Goal: Transaction & Acquisition: Download file/media

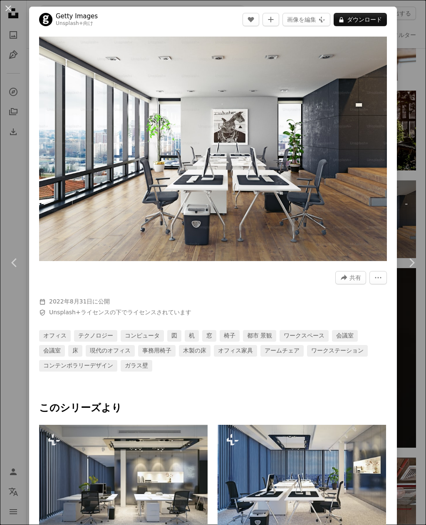
scroll to position [0, 1090]
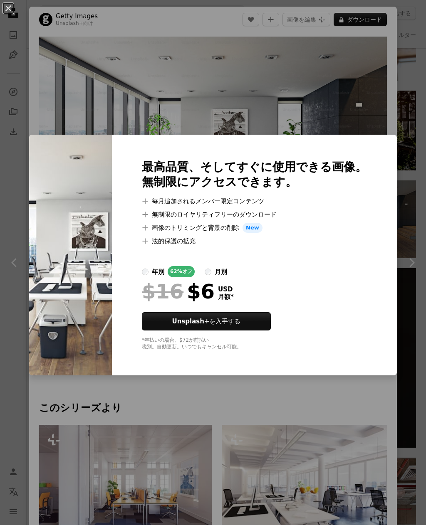
click at [339, 101] on div "An X shape 最高品質、そしてすぐに使用できる画像。 無制限にアクセスできます。 A plus sign 毎月追加されるメンバー限定コンテンツ A p…" at bounding box center [213, 262] width 426 height 525
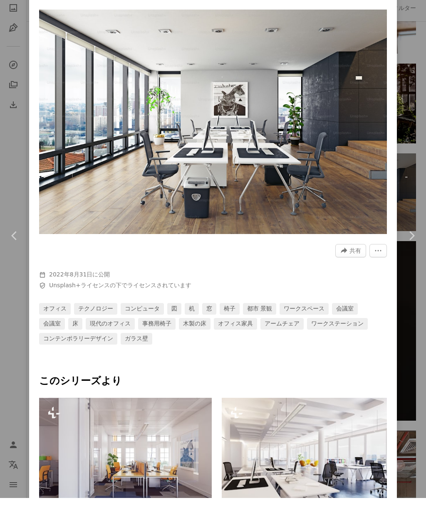
scroll to position [4960, 0]
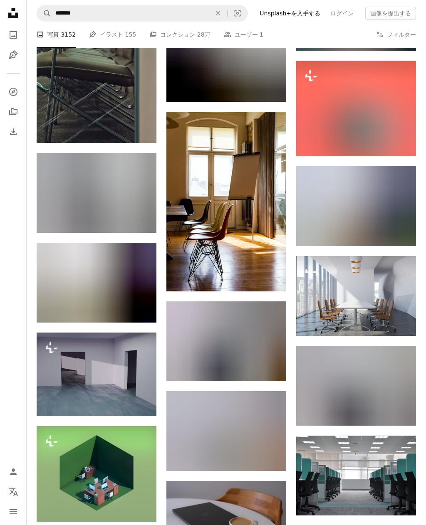
scroll to position [7268, 0]
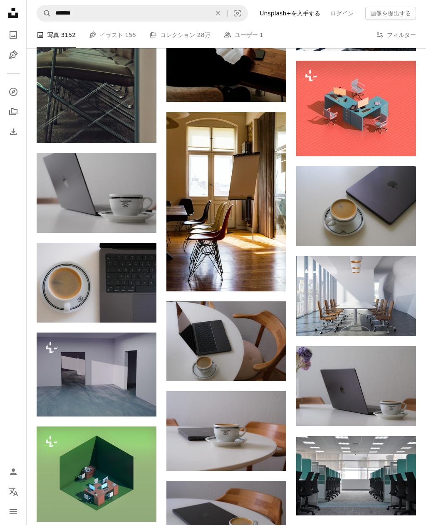
click at [403, 311] on img at bounding box center [356, 296] width 120 height 80
click at [346, 299] on img at bounding box center [356, 296] width 120 height 80
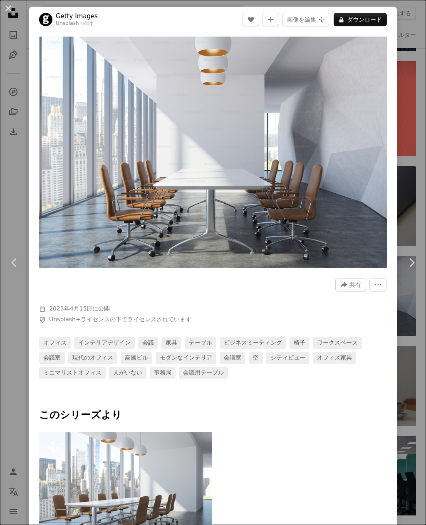
click at [312, 146] on img "この画像でズームインする" at bounding box center [213, 153] width 348 height 232
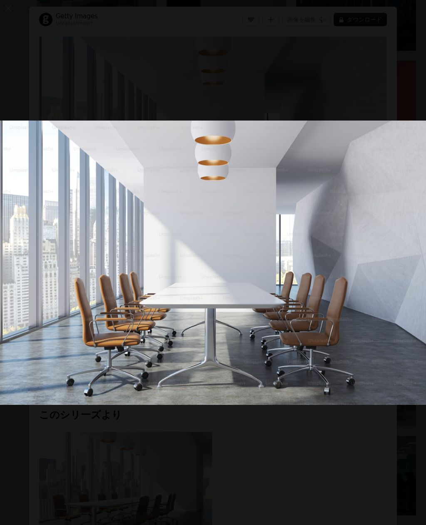
click at [363, 155] on img "この画像でズームアウトする" at bounding box center [213, 263] width 427 height 284
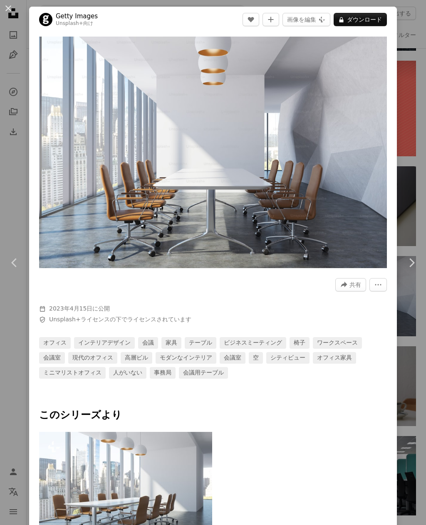
click at [368, 18] on button "A lock ダウンロード" at bounding box center [360, 19] width 53 height 13
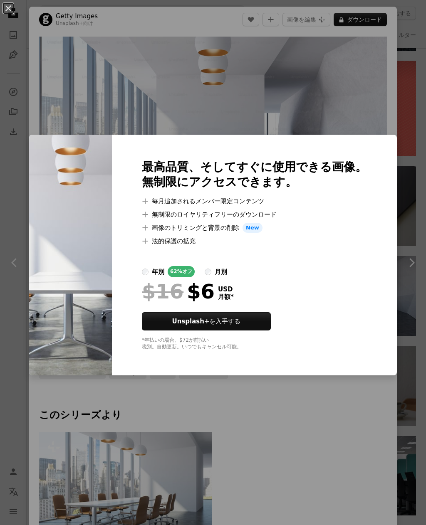
click at [363, 93] on div "An X shape 最高品質、そしてすぐに使用できる画像。 無制限にアクセスできます。 A plus sign 毎月追加されるメンバー限定コンテンツ A p…" at bounding box center [213, 262] width 426 height 525
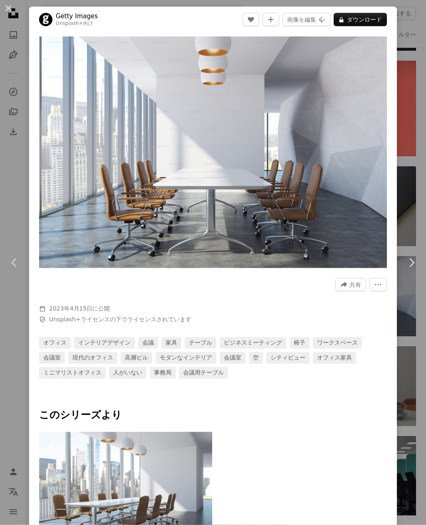
scroll to position [7296, 0]
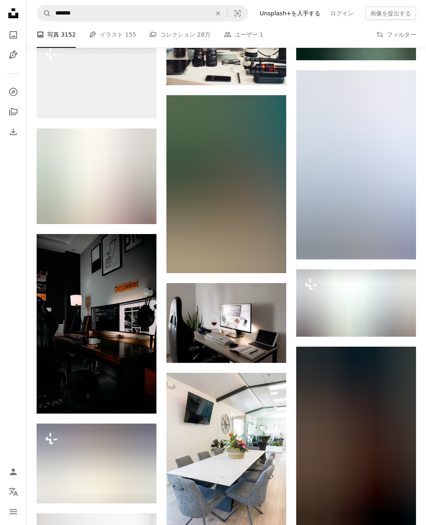
scroll to position [15239, 0]
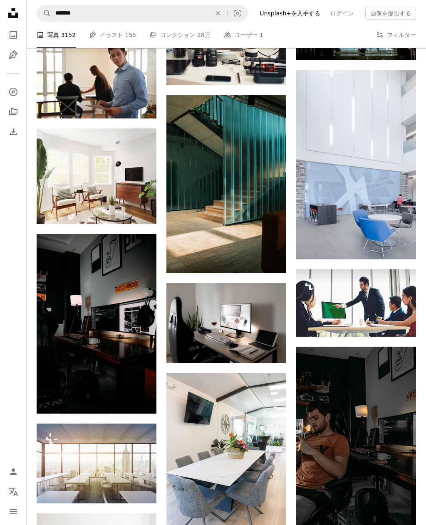
click at [379, 225] on img at bounding box center [356, 164] width 120 height 189
click at [378, 225] on img at bounding box center [356, 164] width 120 height 189
click at [362, 194] on img at bounding box center [356, 164] width 120 height 189
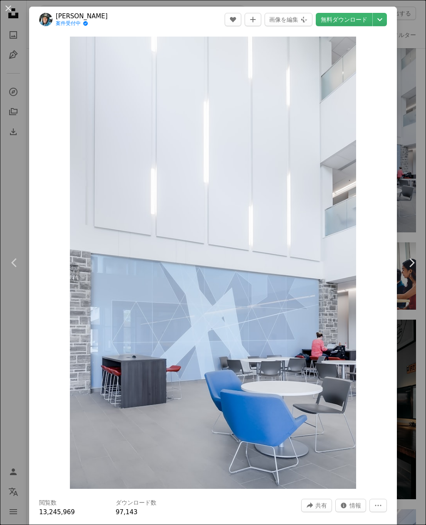
scroll to position [15266, 0]
click at [417, 220] on div "An X shape Chevron left Chevron right [PERSON_NAME] 案件受付中 A checkmark inside of…" at bounding box center [213, 262] width 426 height 525
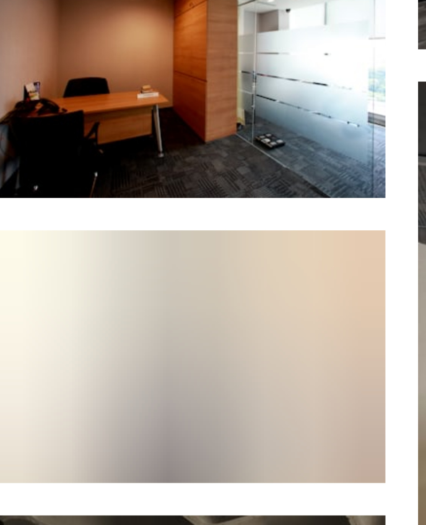
scroll to position [17432, 0]
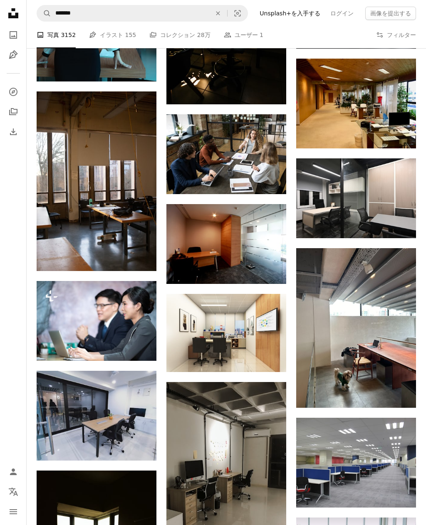
click at [236, 331] on img at bounding box center [226, 333] width 120 height 78
click at [233, 329] on img at bounding box center [226, 333] width 120 height 78
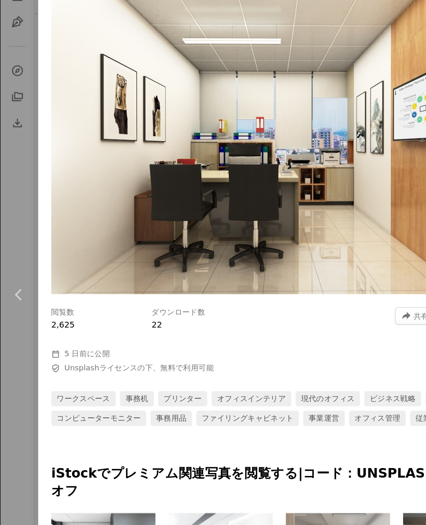
scroll to position [17460, 0]
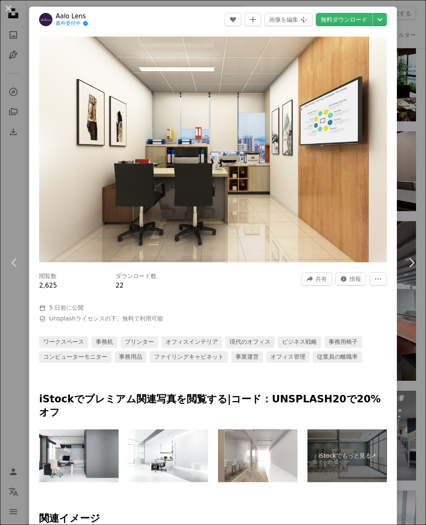
click at [18, 366] on div "An X shape Chevron left Chevron right Aalo Lens 案件受付中 A checkmark inside of a c…" at bounding box center [213, 262] width 426 height 525
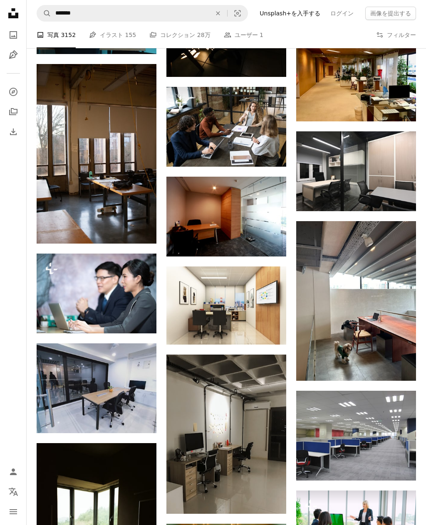
click at [15, 366] on nav "Unsplash logo Unsplash ホーム A photo Pen Tool A compass A stack of folders Downlo…" at bounding box center [13, 262] width 27 height 525
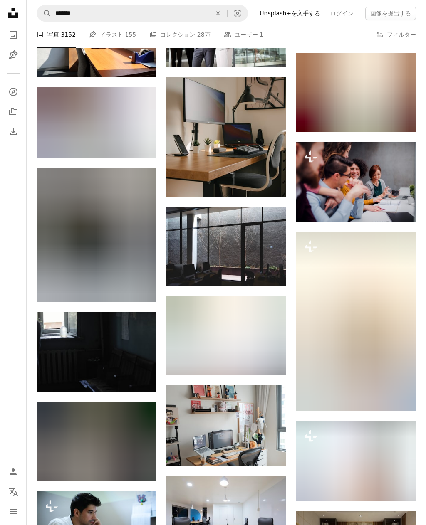
scroll to position [26572, 0]
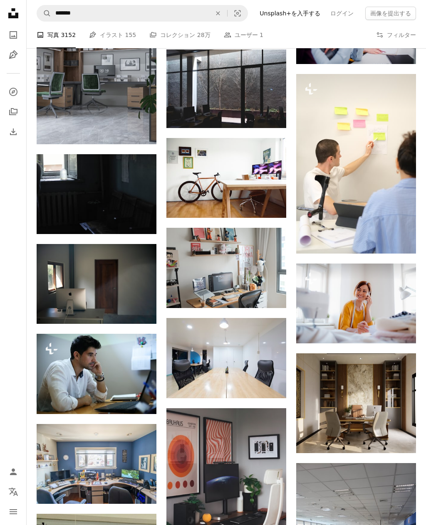
click at [237, 355] on img at bounding box center [226, 358] width 120 height 80
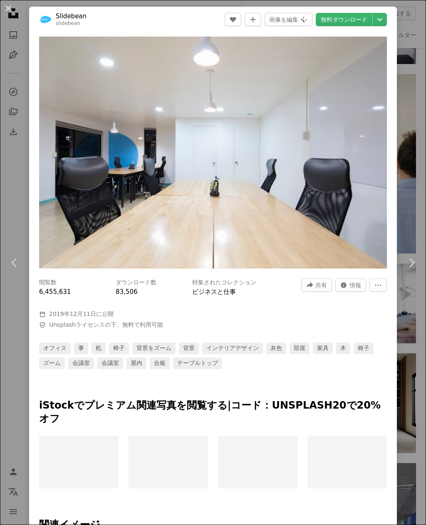
click at [366, 426] on div at bounding box center [213, 431] width 348 height 10
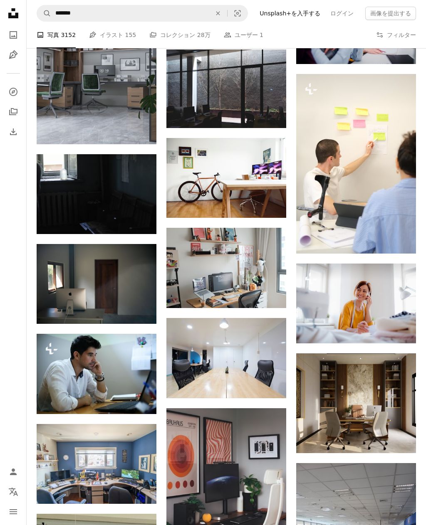
click at [15, 367] on nav "Unsplash logo Unsplash ホーム A photo Pen Tool A compass A stack of folders Downlo…" at bounding box center [13, 262] width 27 height 525
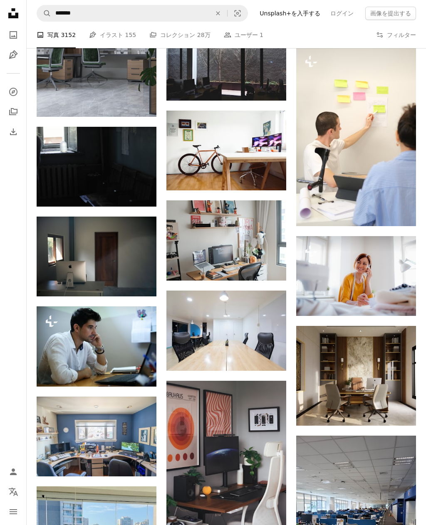
click at [376, 376] on img at bounding box center [356, 376] width 120 height 100
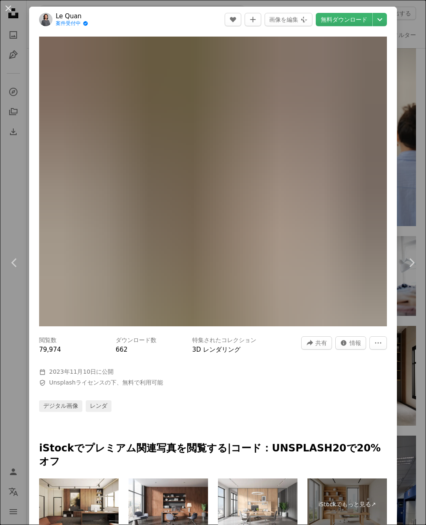
scroll to position [26716, 0]
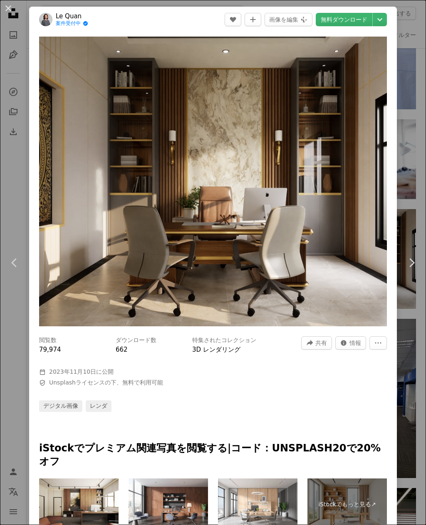
click at [385, 270] on img "この画像でズームインする" at bounding box center [213, 182] width 348 height 290
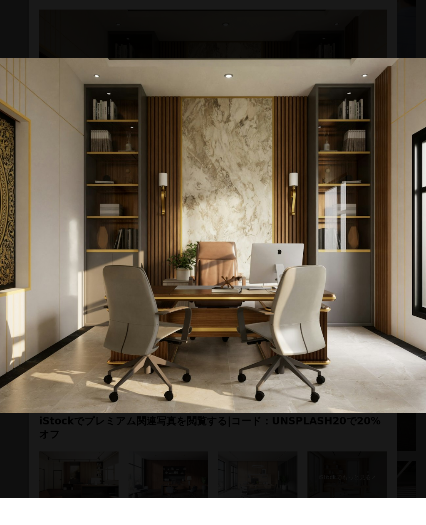
scroll to position [26743, 0]
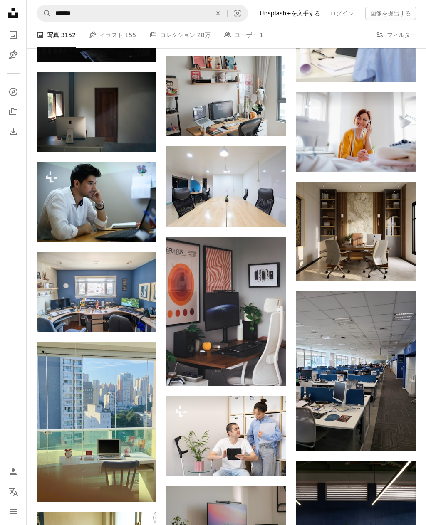
scroll to position [26599, 0]
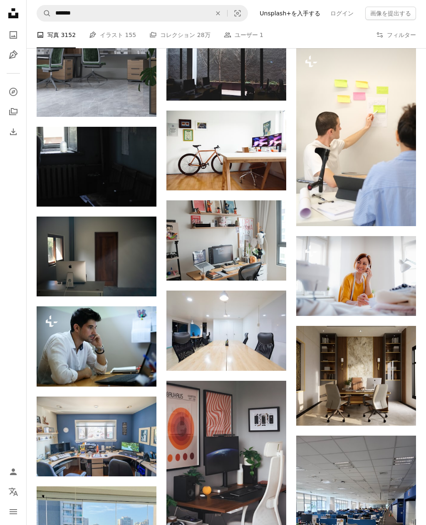
click at [379, 396] on img at bounding box center [356, 376] width 120 height 100
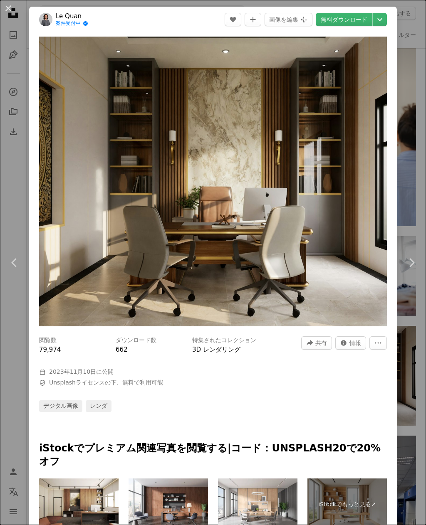
click at [343, 20] on link "無料ダウンロード" at bounding box center [344, 19] width 57 height 13
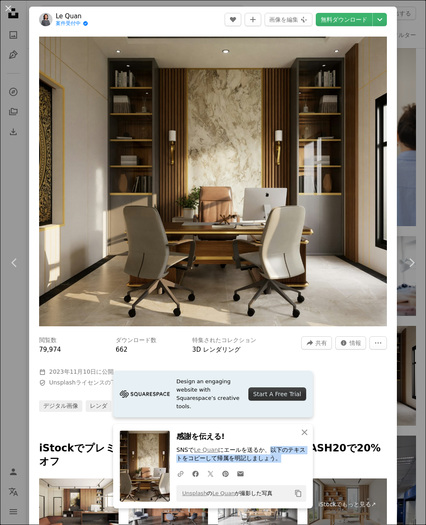
click at [373, 401] on div "デジタル画像 レンダ" at bounding box center [213, 407] width 348 height 12
click at [378, 396] on div at bounding box center [213, 393] width 348 height 13
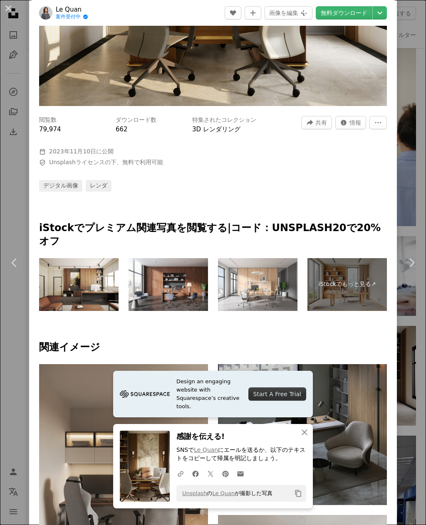
scroll to position [443, 0]
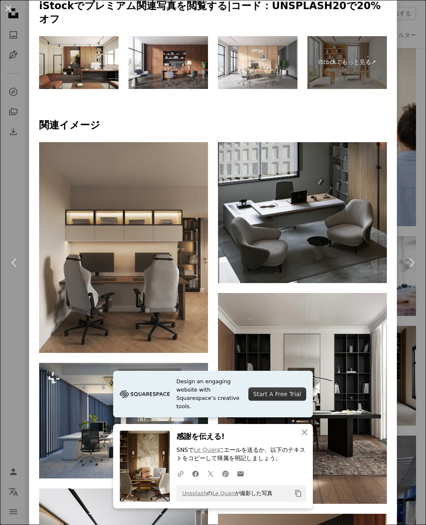
click at [300, 440] on button "An X shape 閉じる" at bounding box center [304, 432] width 17 height 17
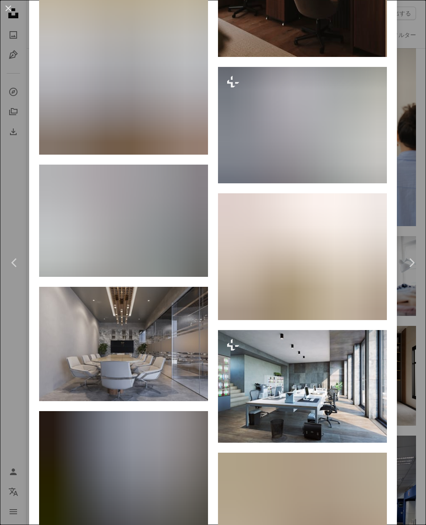
scroll to position [1311, 0]
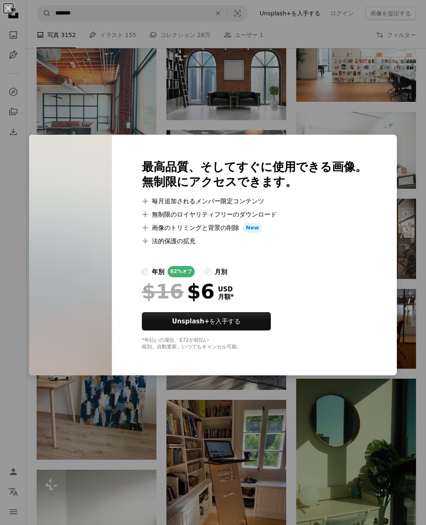
scroll to position [6012, 0]
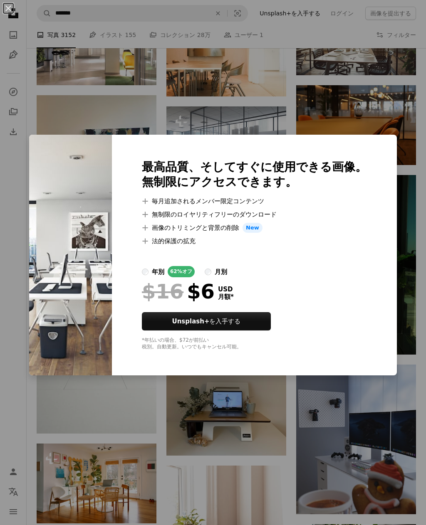
click at [26, 434] on div "An X shape 最高品質、そしてすぐに使用できる画像。 無制限にアクセスできます。 A plus sign 毎月追加されるメンバー限定コンテンツ A p…" at bounding box center [213, 262] width 426 height 525
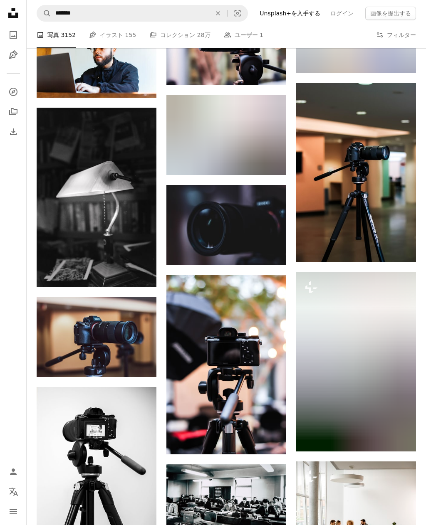
scroll to position [9700, 0]
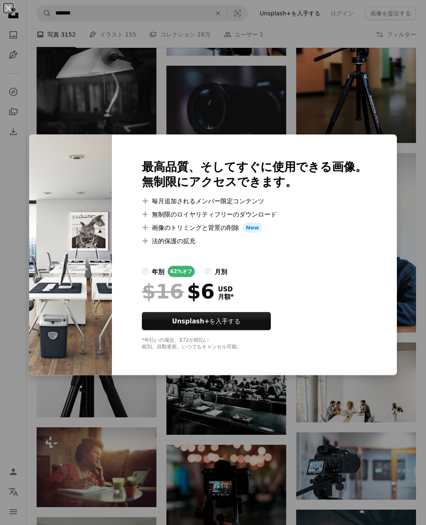
click at [21, 455] on div "An X shape 最高品質、そしてすぐに使用できる画像。 無制限にアクセスできます。 A plus sign 毎月追加されるメンバー限定コンテンツ A p…" at bounding box center [213, 262] width 426 height 525
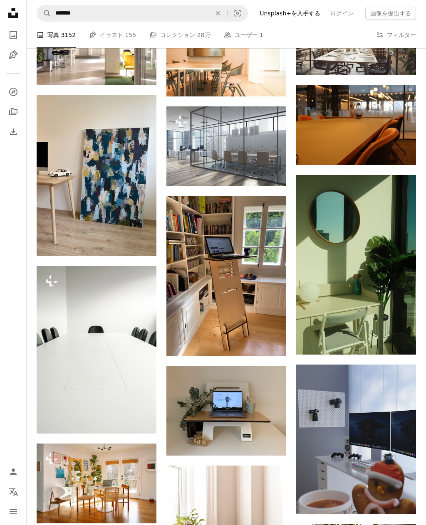
click at [24, 460] on nav "Unsplash logo Unsplash ホーム A photo Pen Tool A compass A stack of folders Downlo…" at bounding box center [13, 262] width 27 height 525
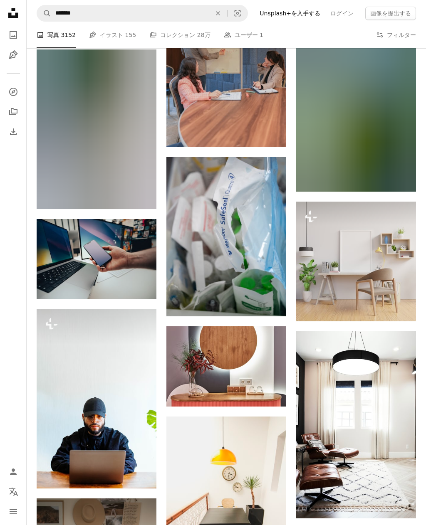
scroll to position [11158, 0]
